Goal: Task Accomplishment & Management: Manage account settings

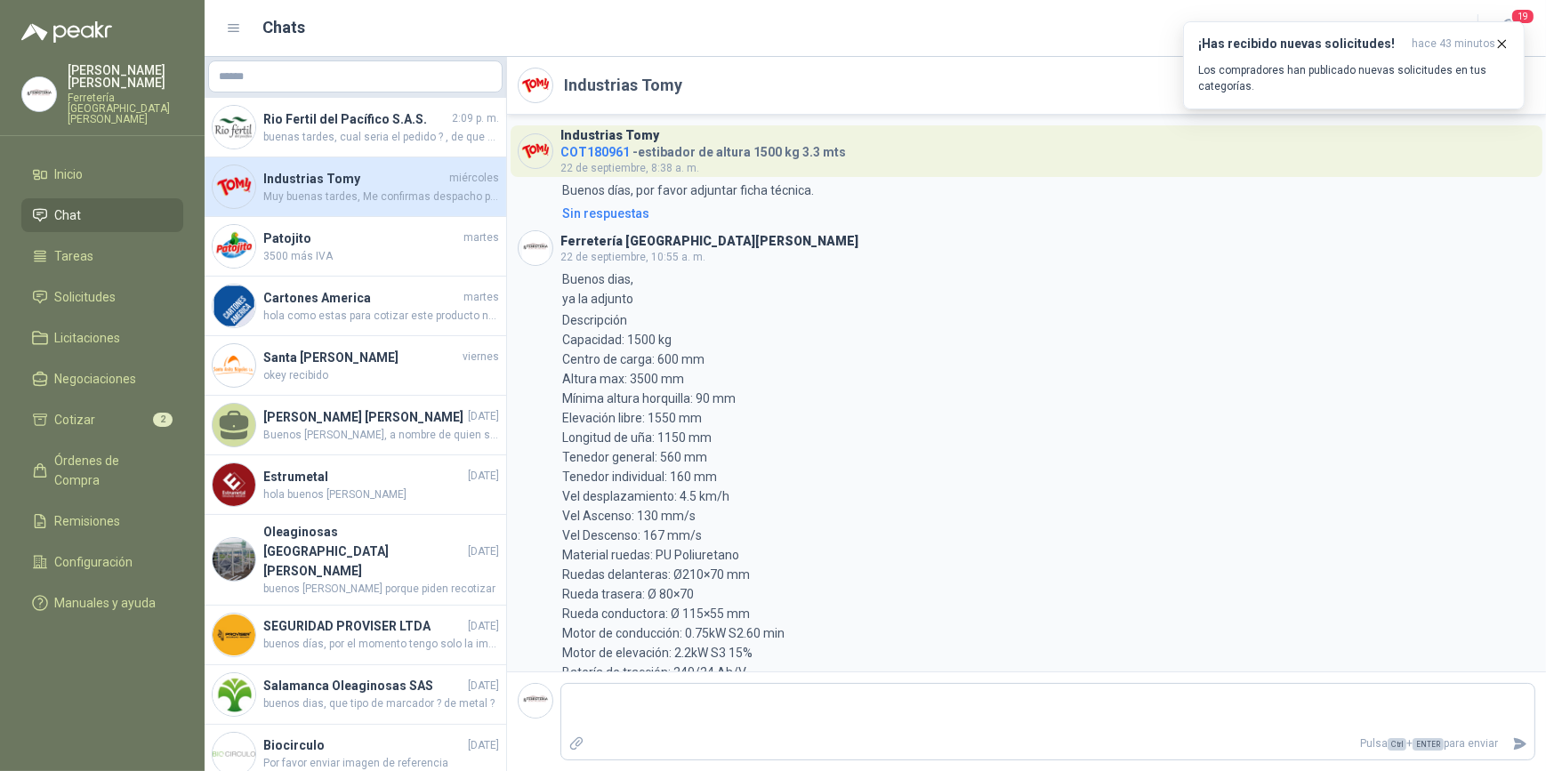
scroll to position [731, 0]
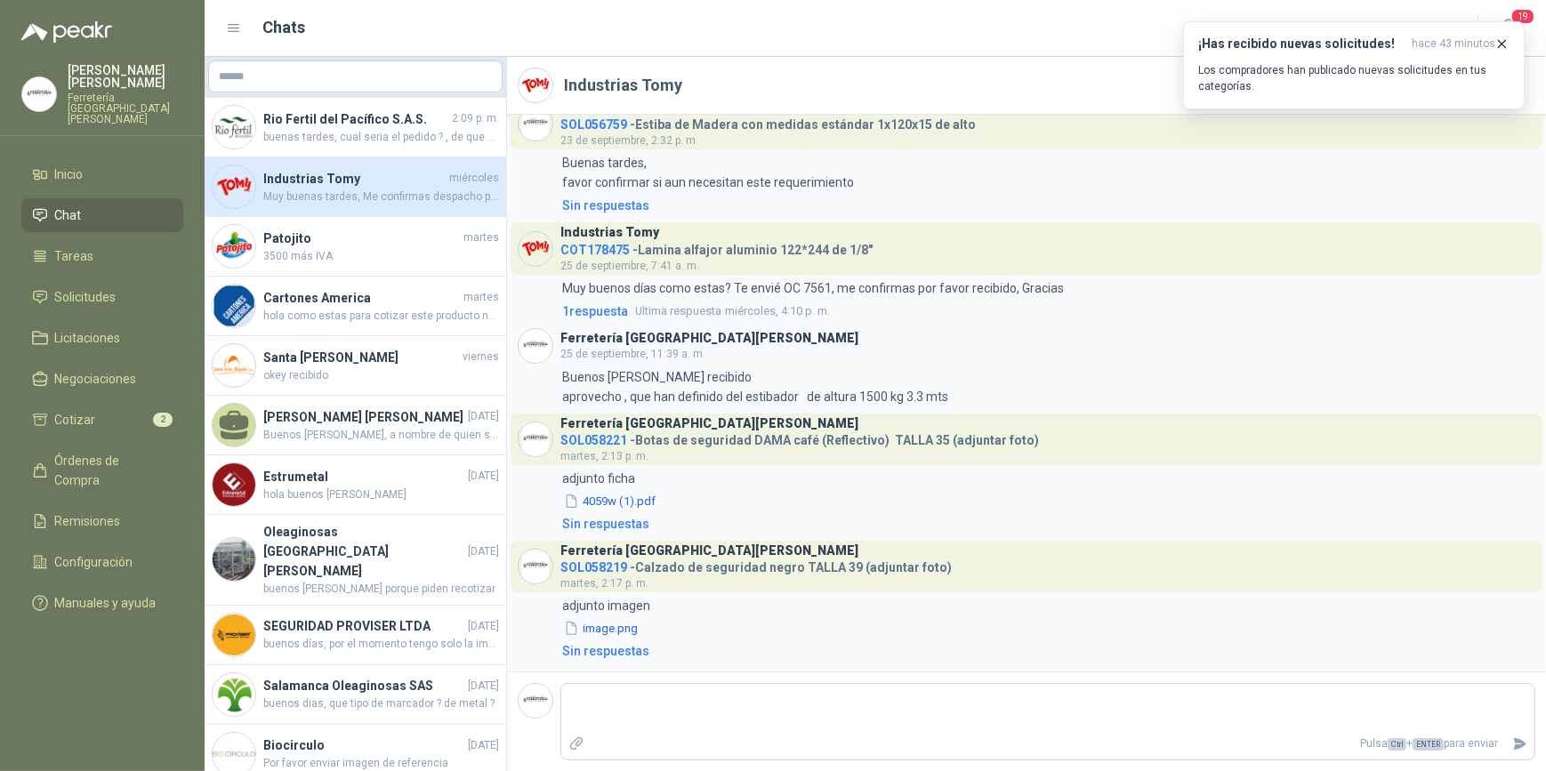
click at [131, 88] on p "[PERSON_NAME]" at bounding box center [126, 76] width 116 height 25
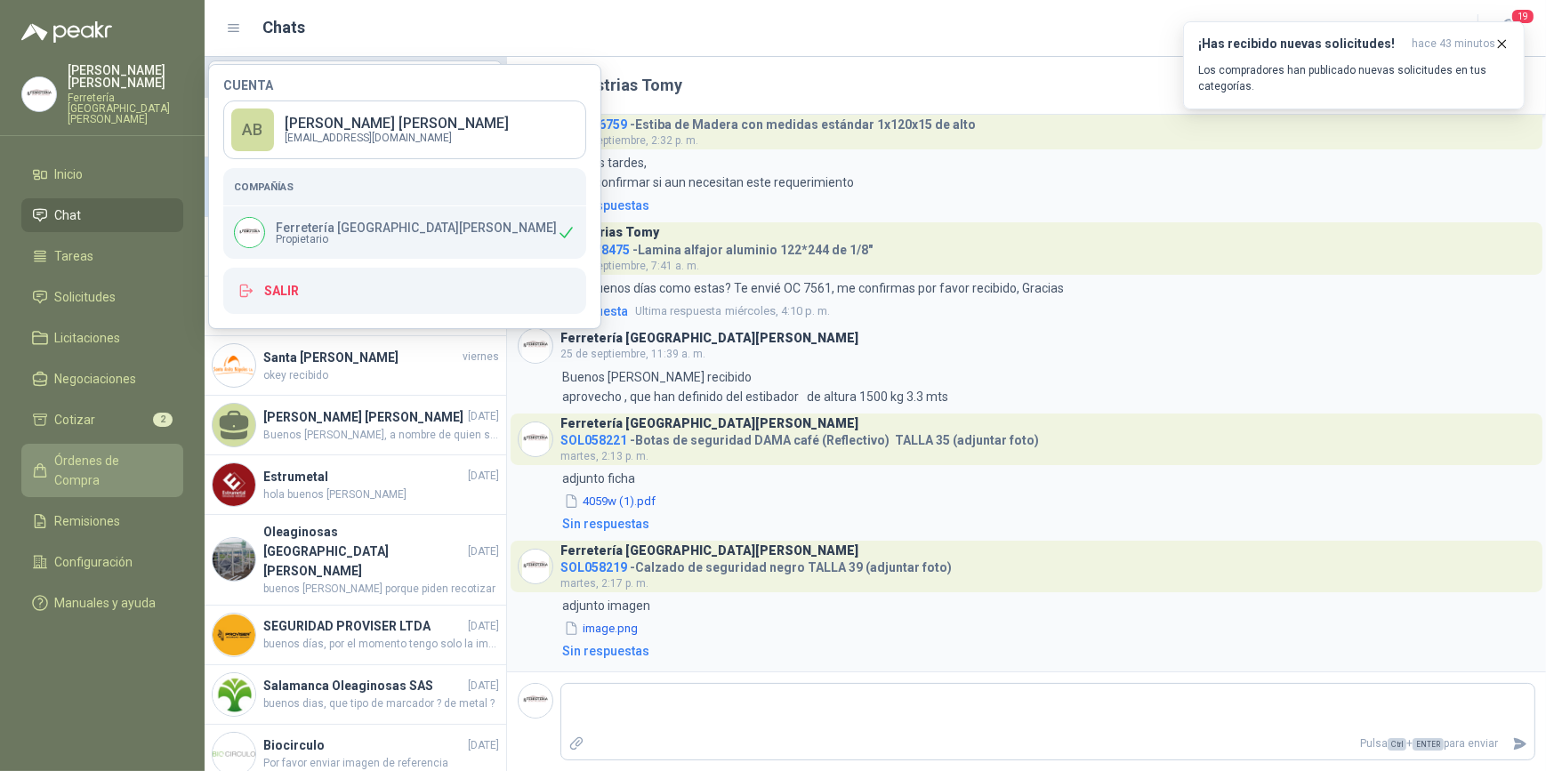
click at [109, 451] on span "Órdenes de Compra" at bounding box center [110, 470] width 111 height 39
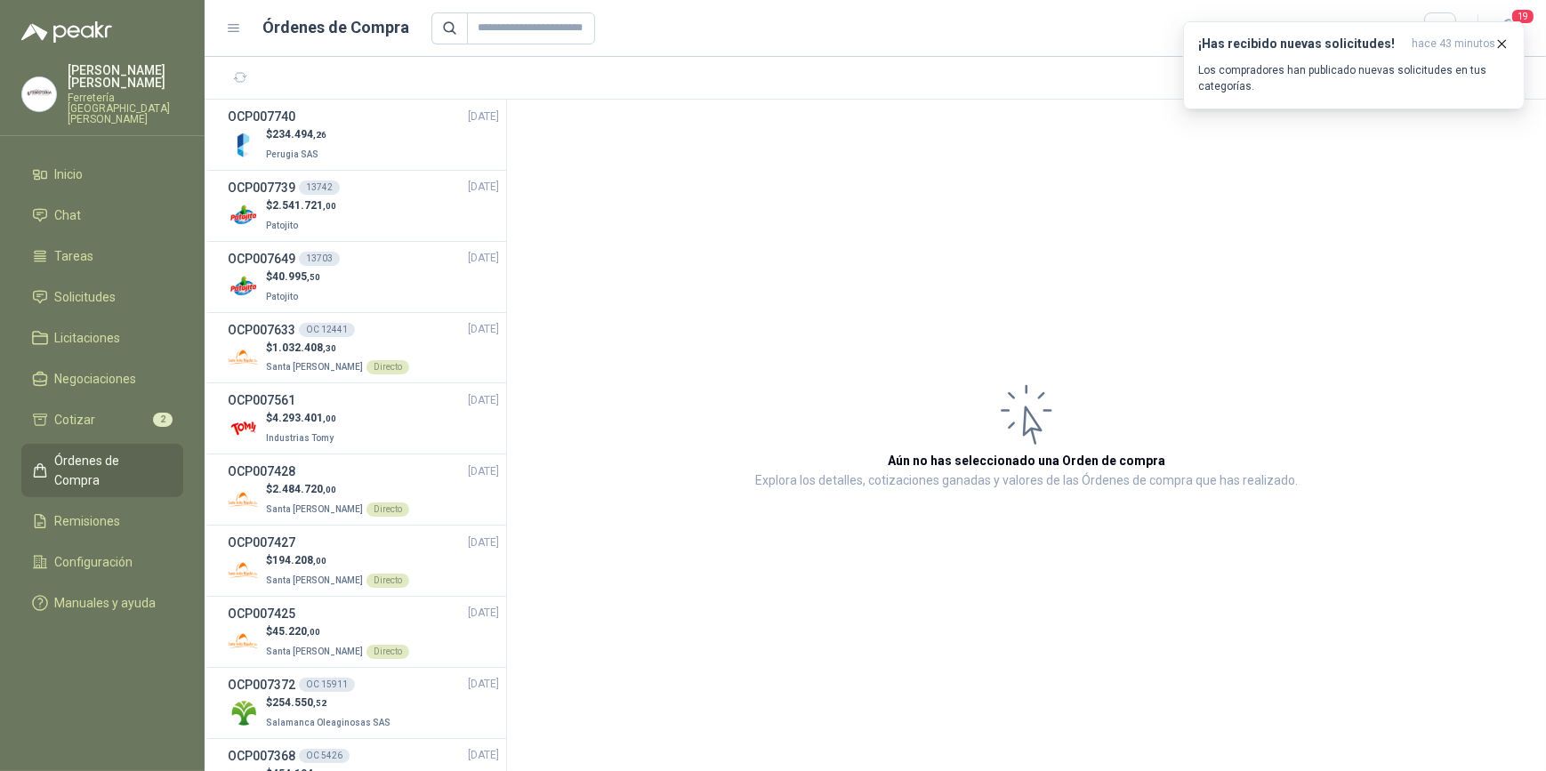
click at [136, 92] on p "Ferretería [GEOGRAPHIC_DATA][PERSON_NAME]" at bounding box center [126, 108] width 116 height 32
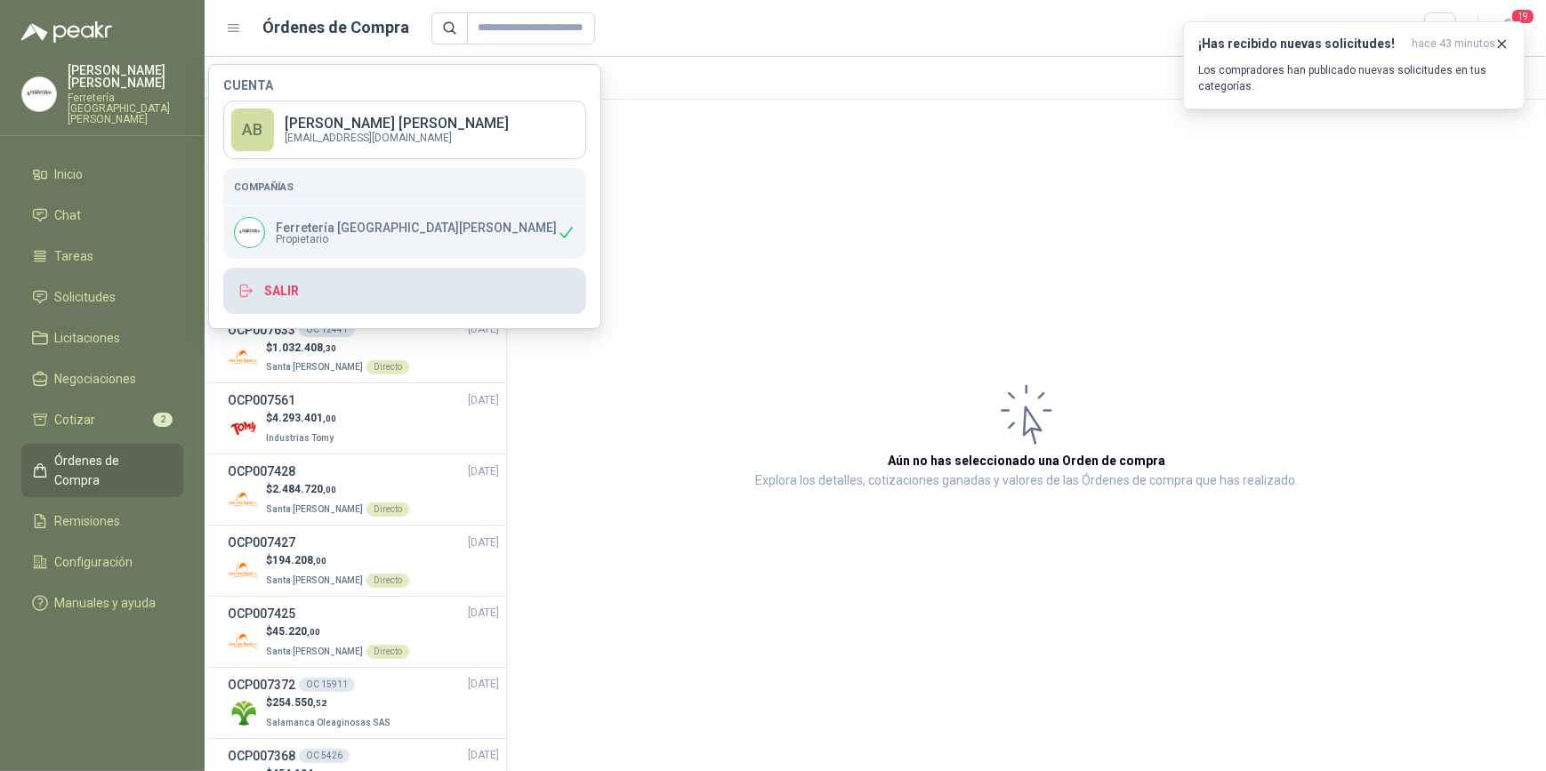
click at [324, 293] on button "Salir" at bounding box center [404, 291] width 363 height 46
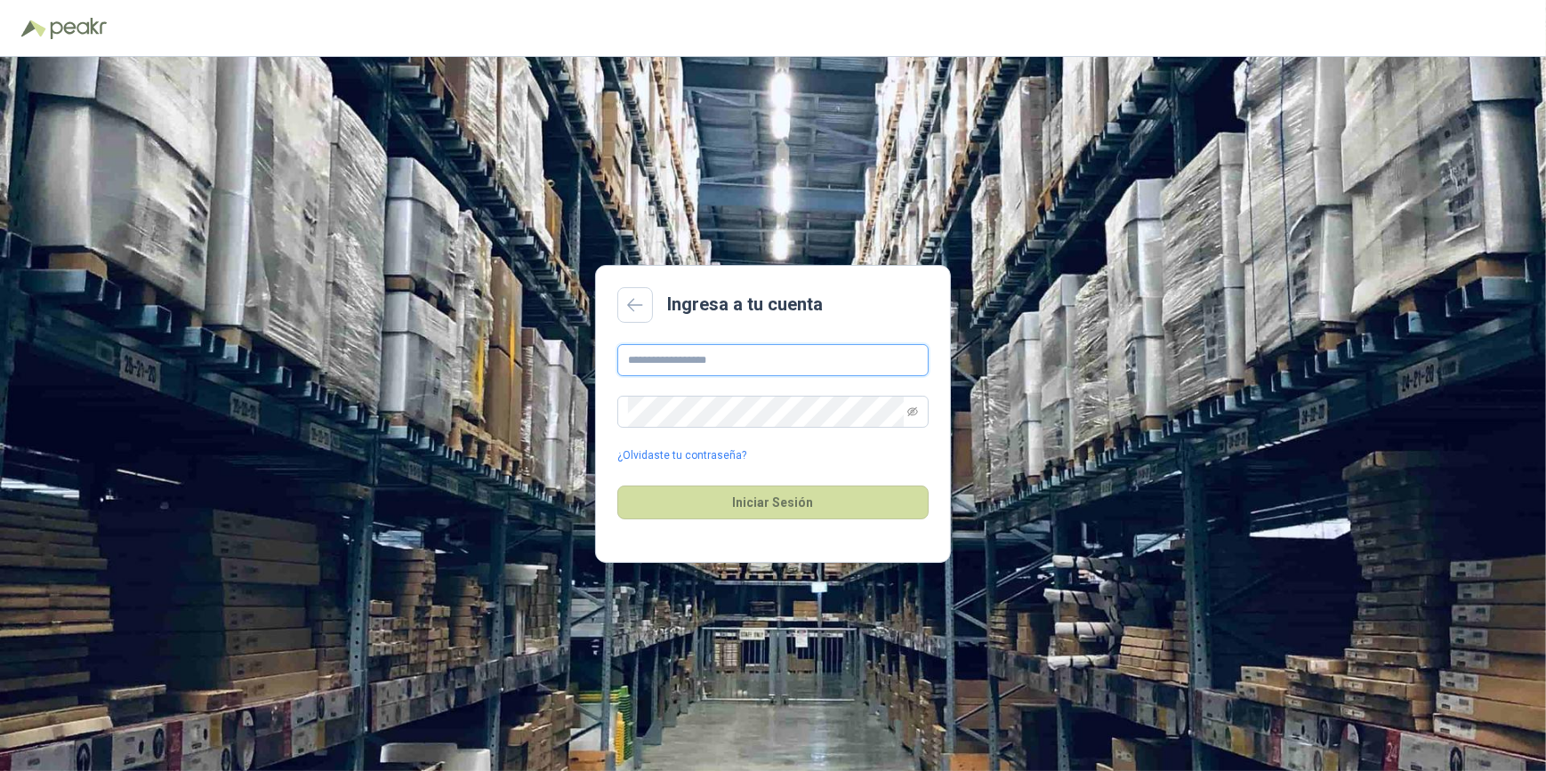
type input "**********"
